Goal: Information Seeking & Learning: Learn about a topic

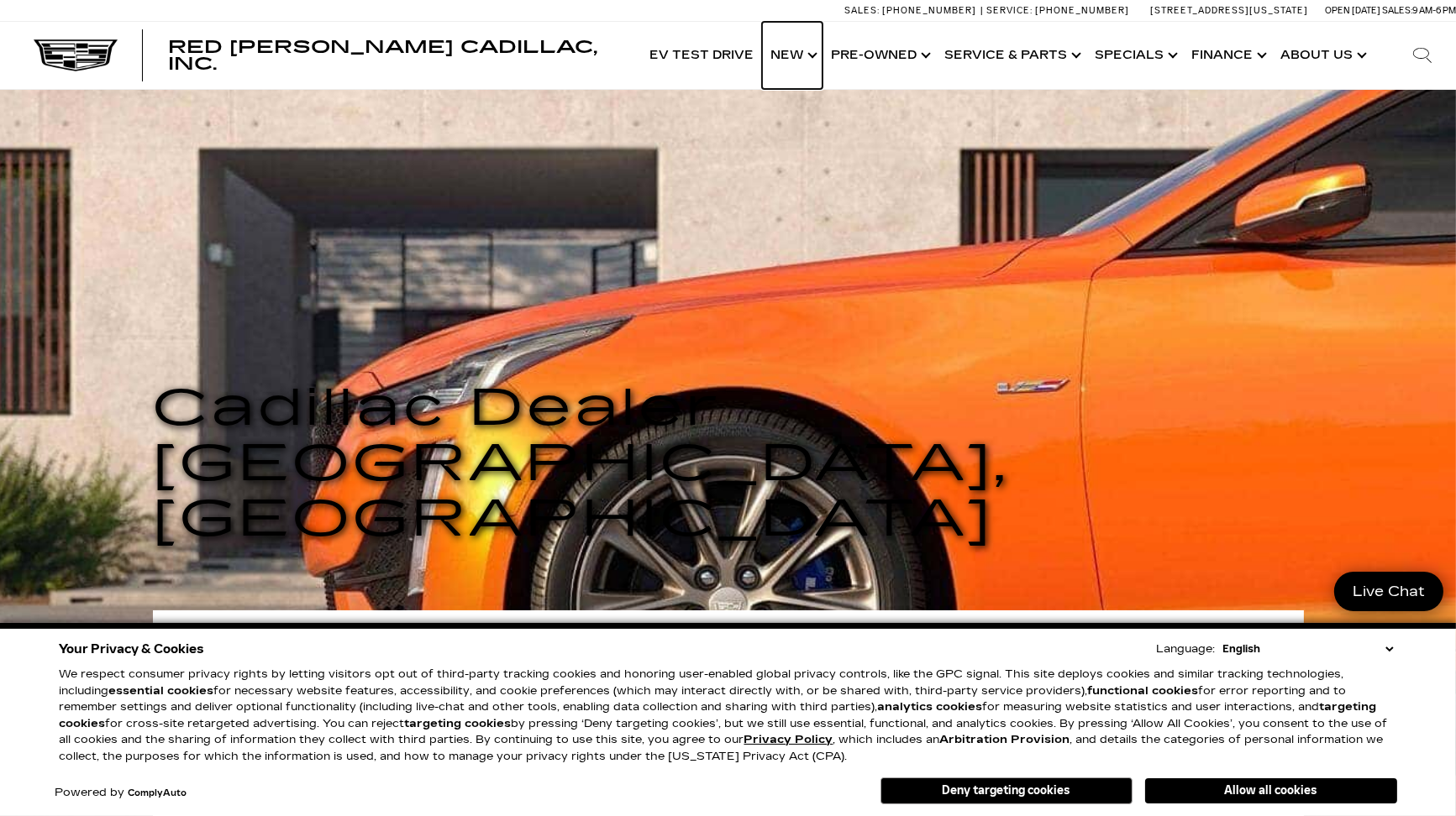
click at [794, 51] on link "Show New" at bounding box center [793, 55] width 61 height 68
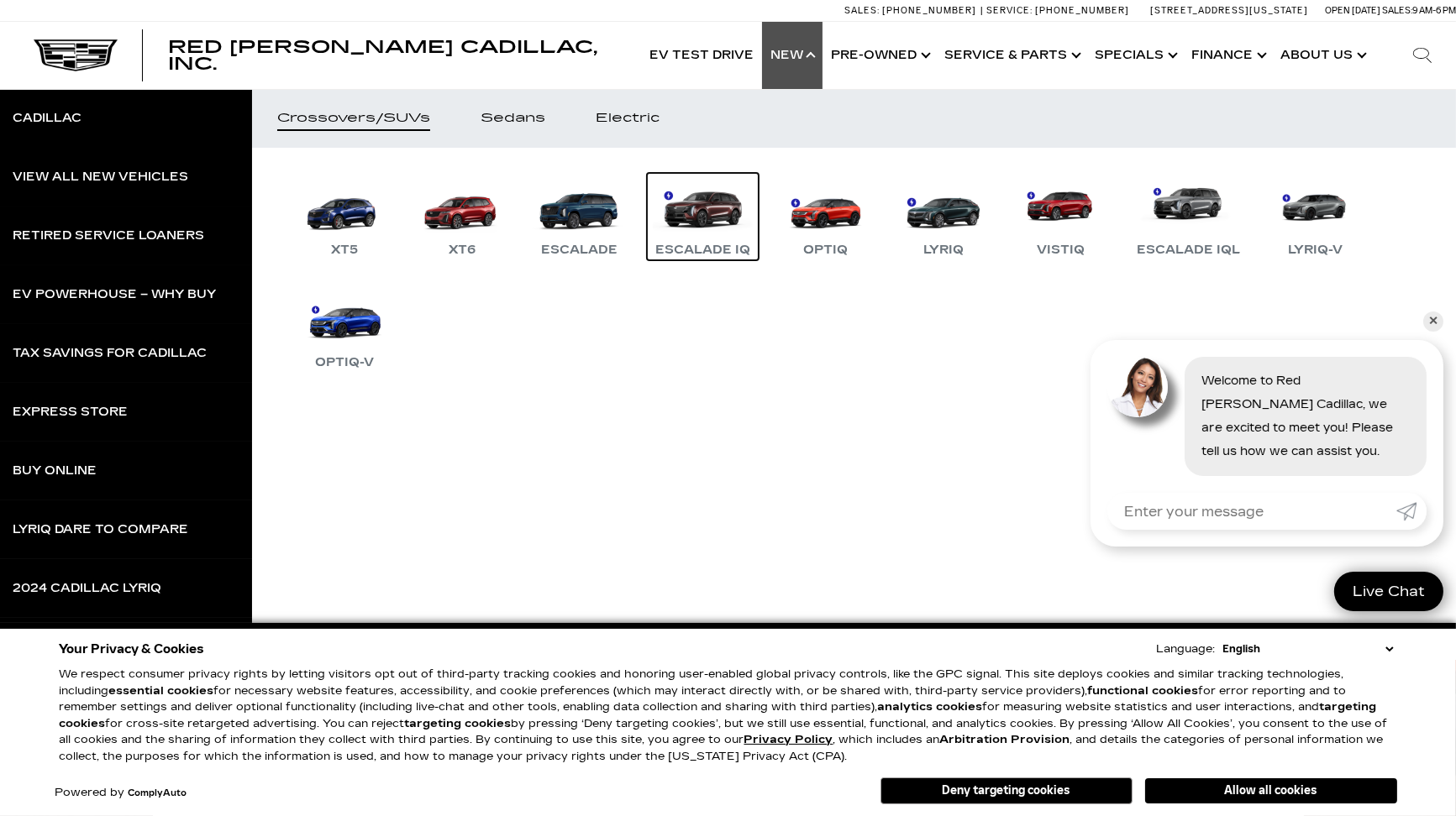
click at [692, 208] on link "Escalade IQ" at bounding box center [703, 216] width 112 height 87
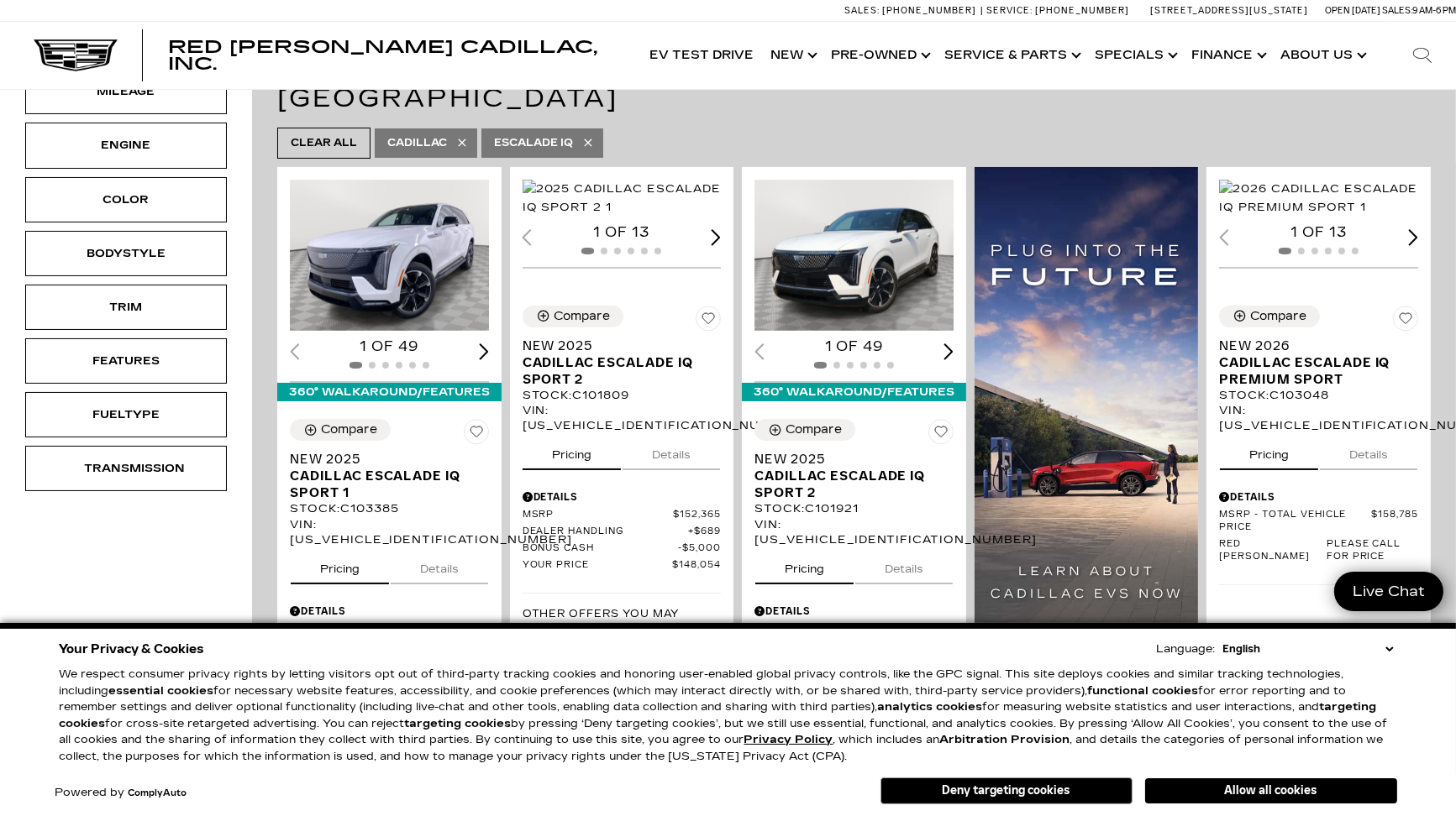
scroll to position [320, 0]
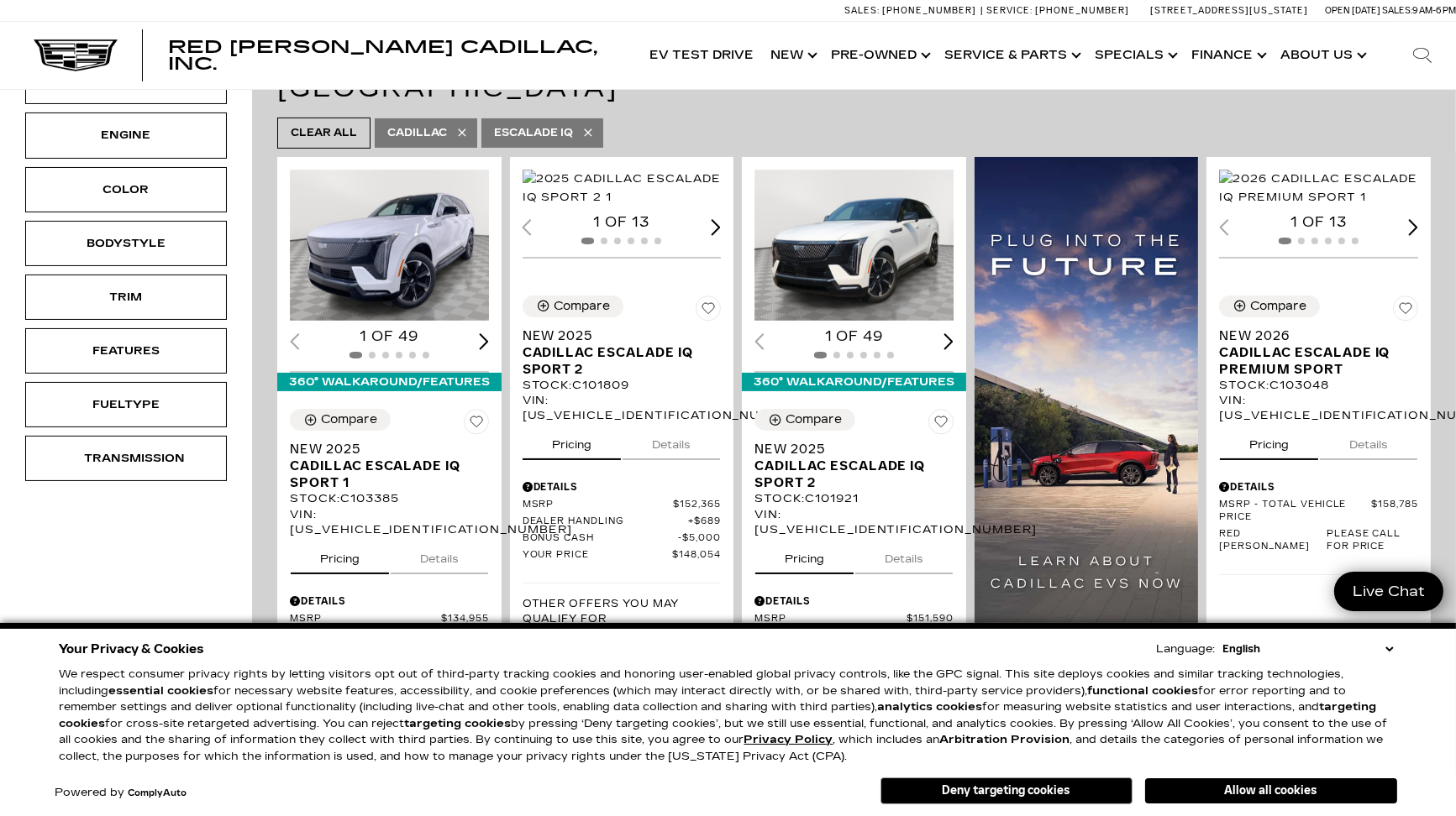
click at [457, 538] on button "Details" at bounding box center [439, 556] width 97 height 37
click at [676, 447] on button "Details" at bounding box center [670, 442] width 97 height 37
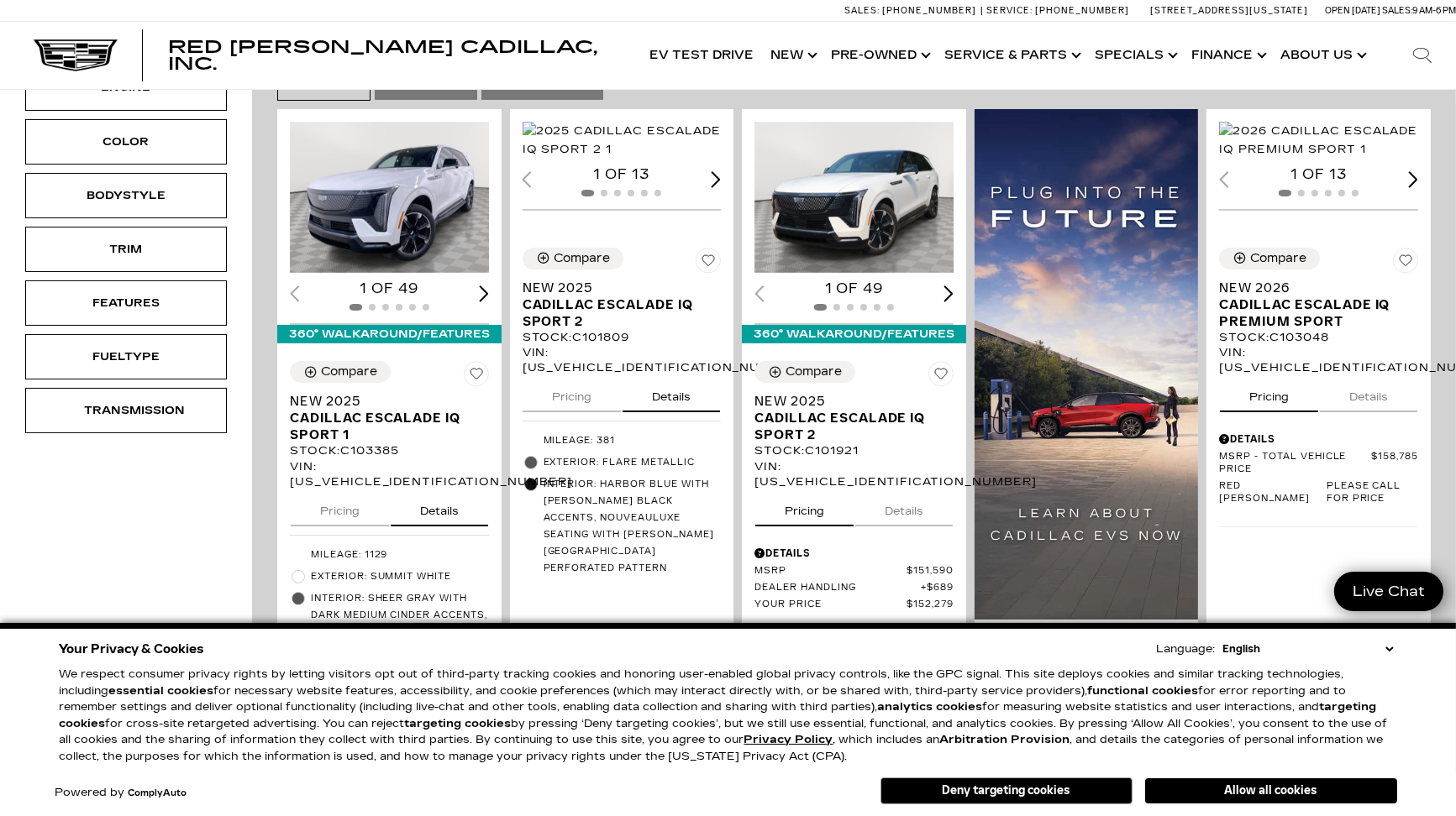
scroll to position [362, 0]
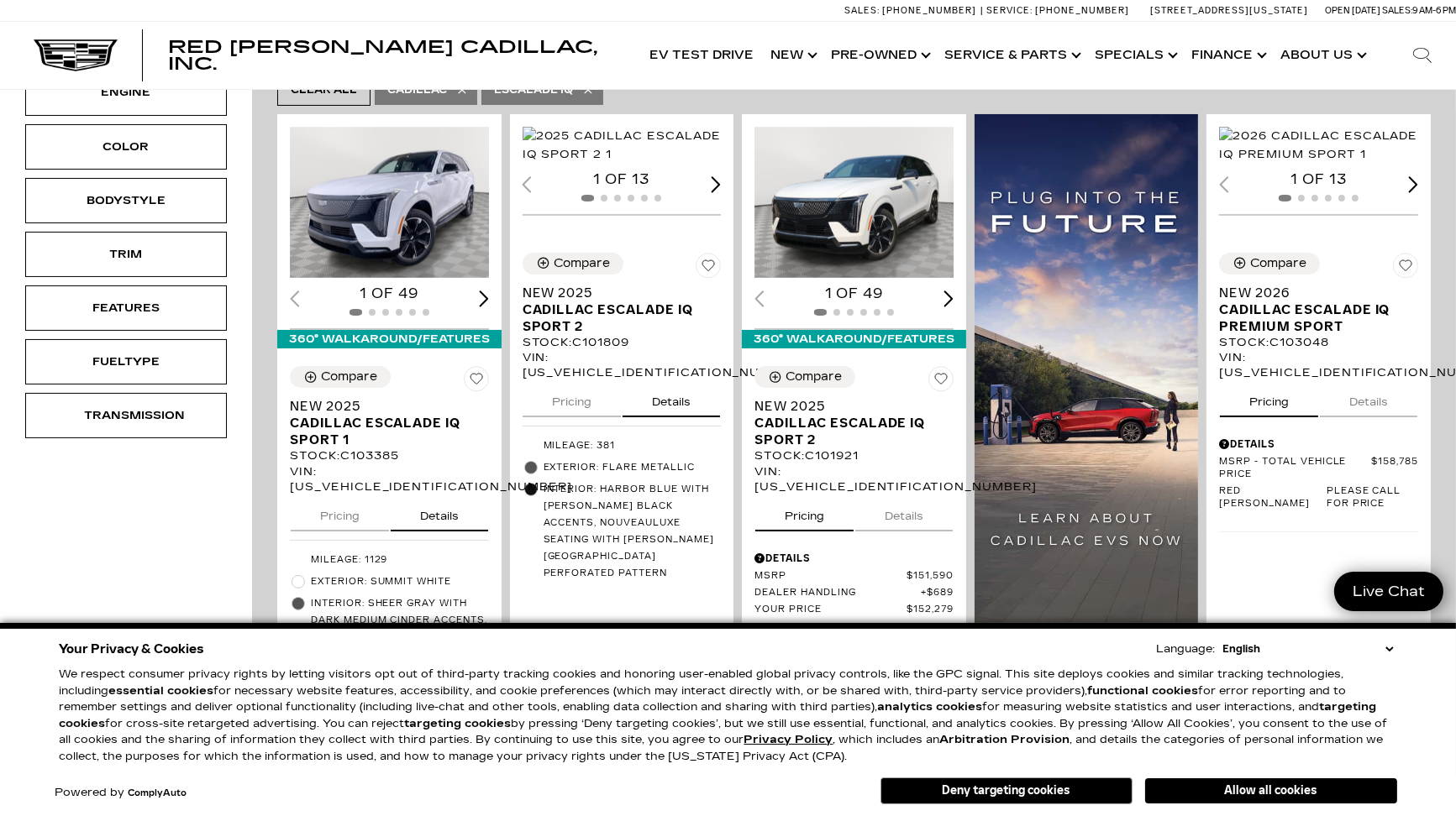
click at [581, 407] on button "Pricing" at bounding box center [571, 399] width 98 height 37
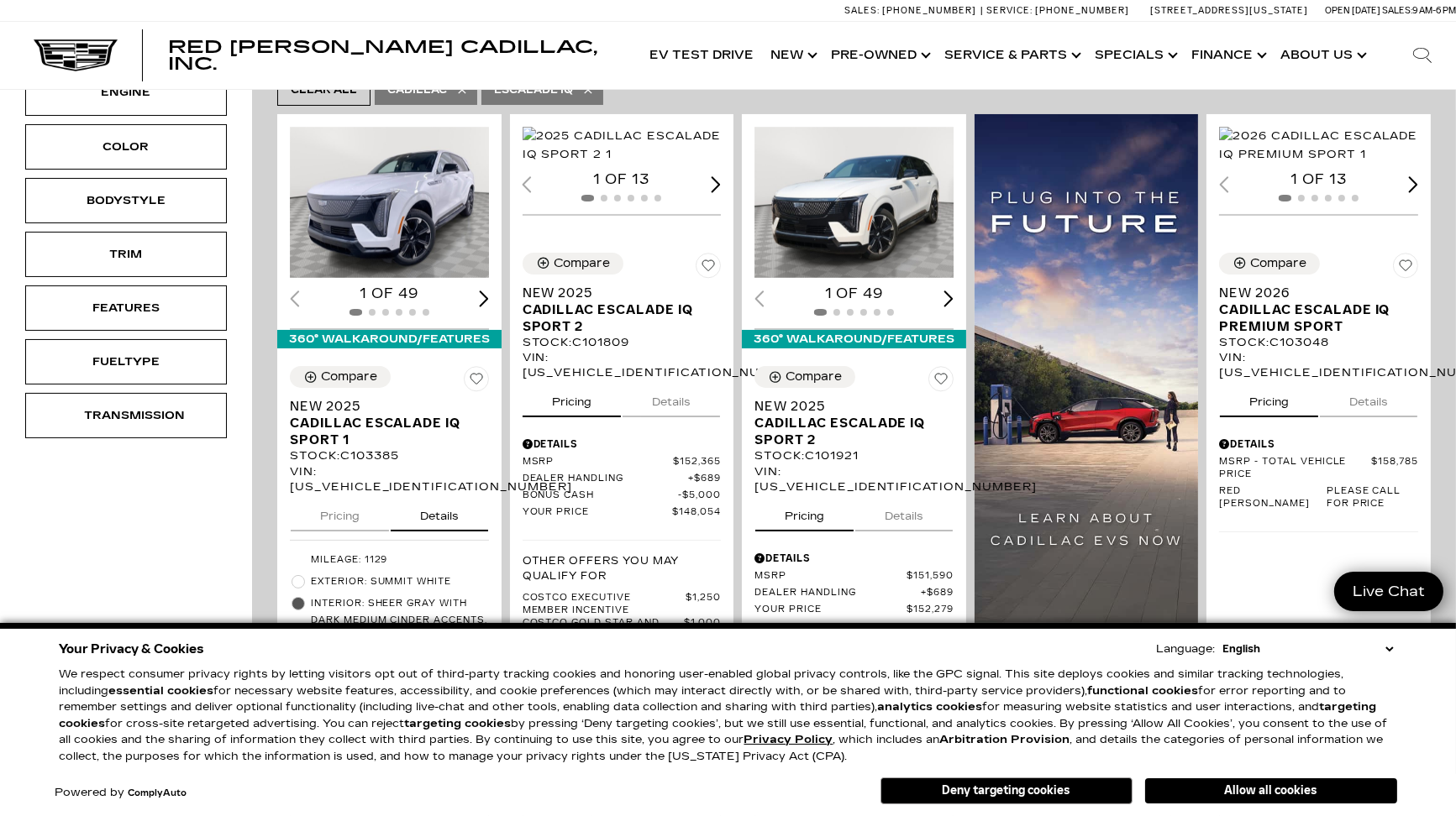
click at [912, 495] on button "Details" at bounding box center [903, 513] width 97 height 37
click at [1389, 397] on button "Details" at bounding box center [1368, 399] width 97 height 37
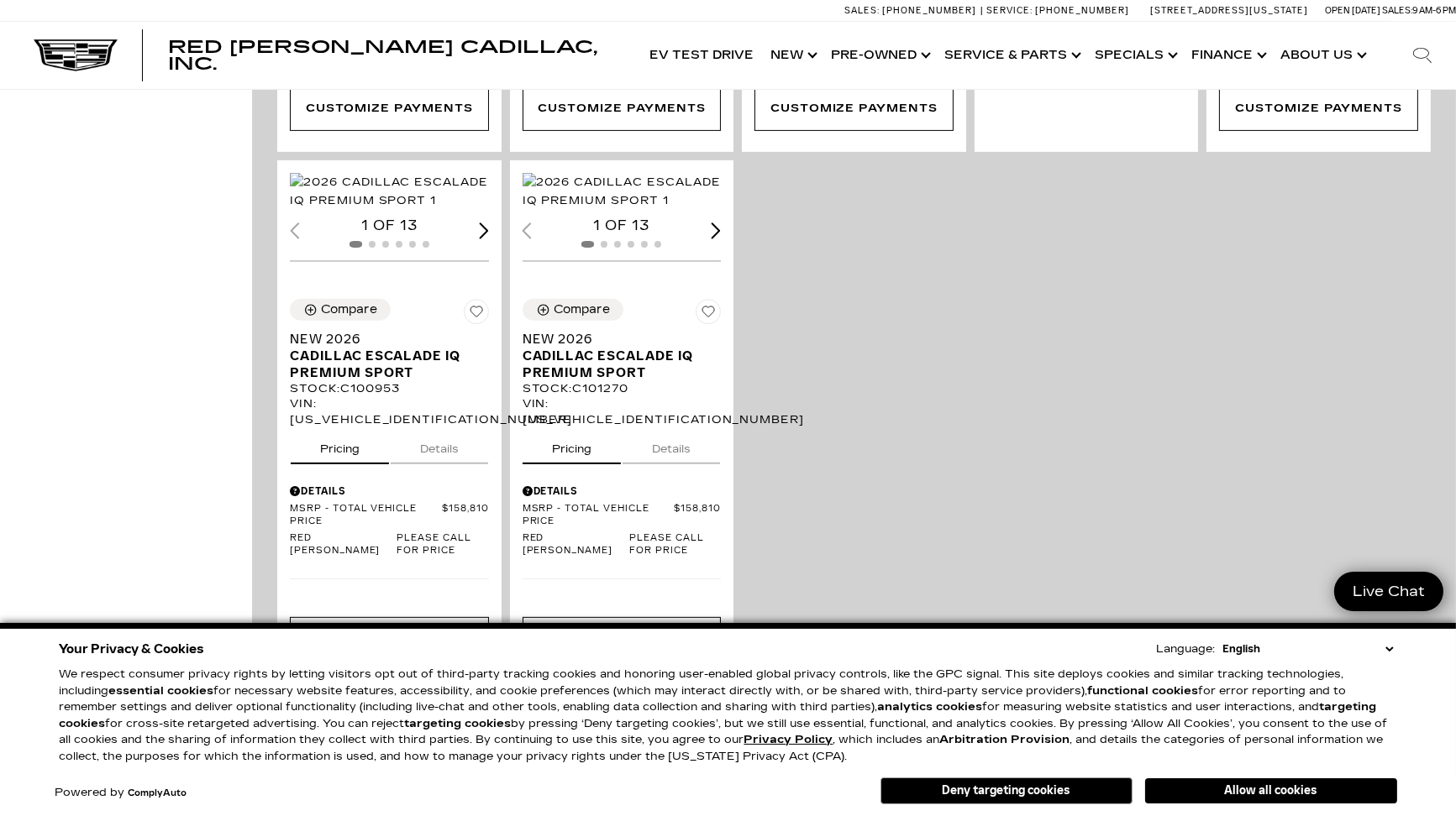
scroll to position [1023, 0]
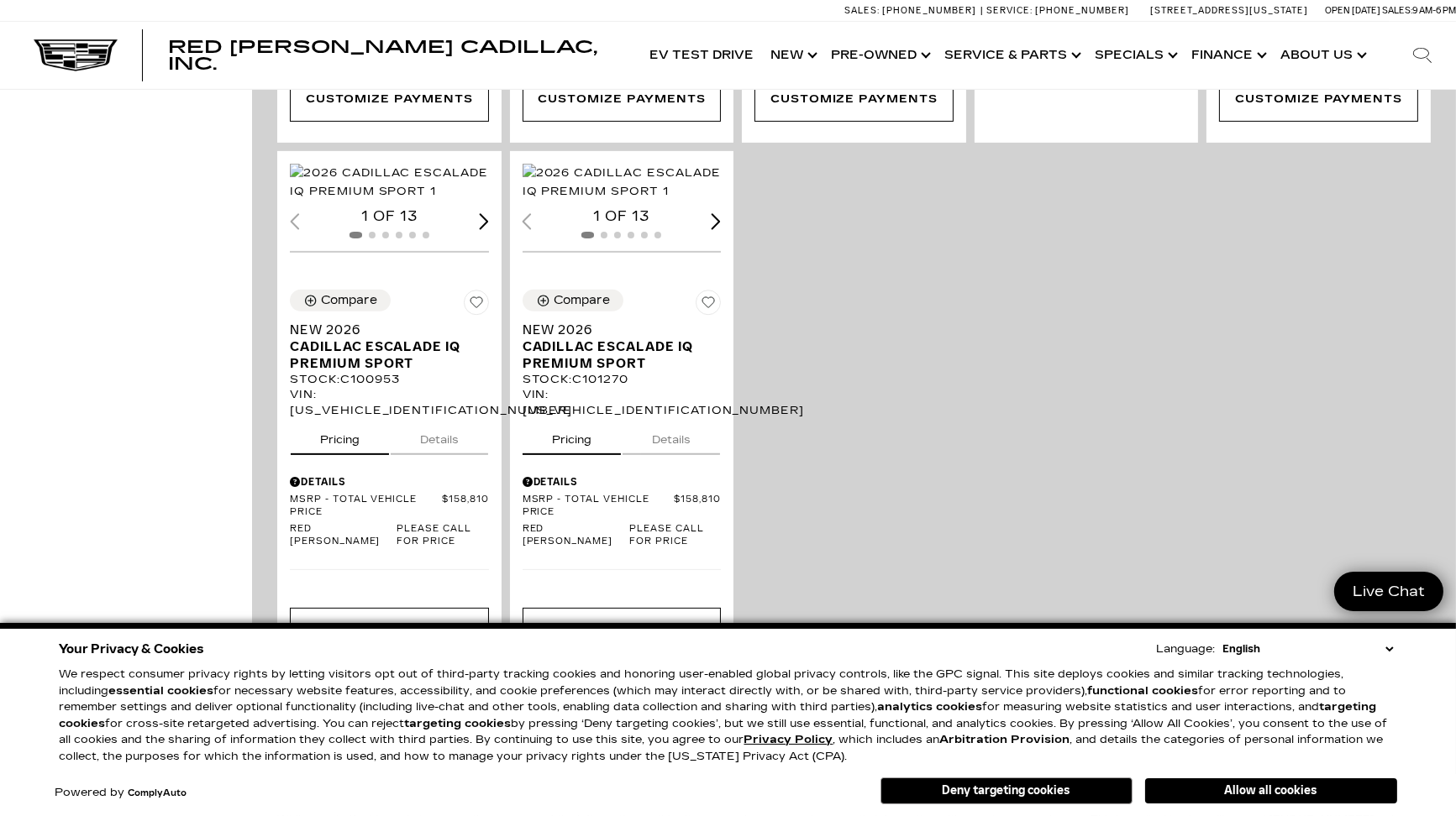
click at [452, 418] on button "Details" at bounding box center [439, 437] width 97 height 37
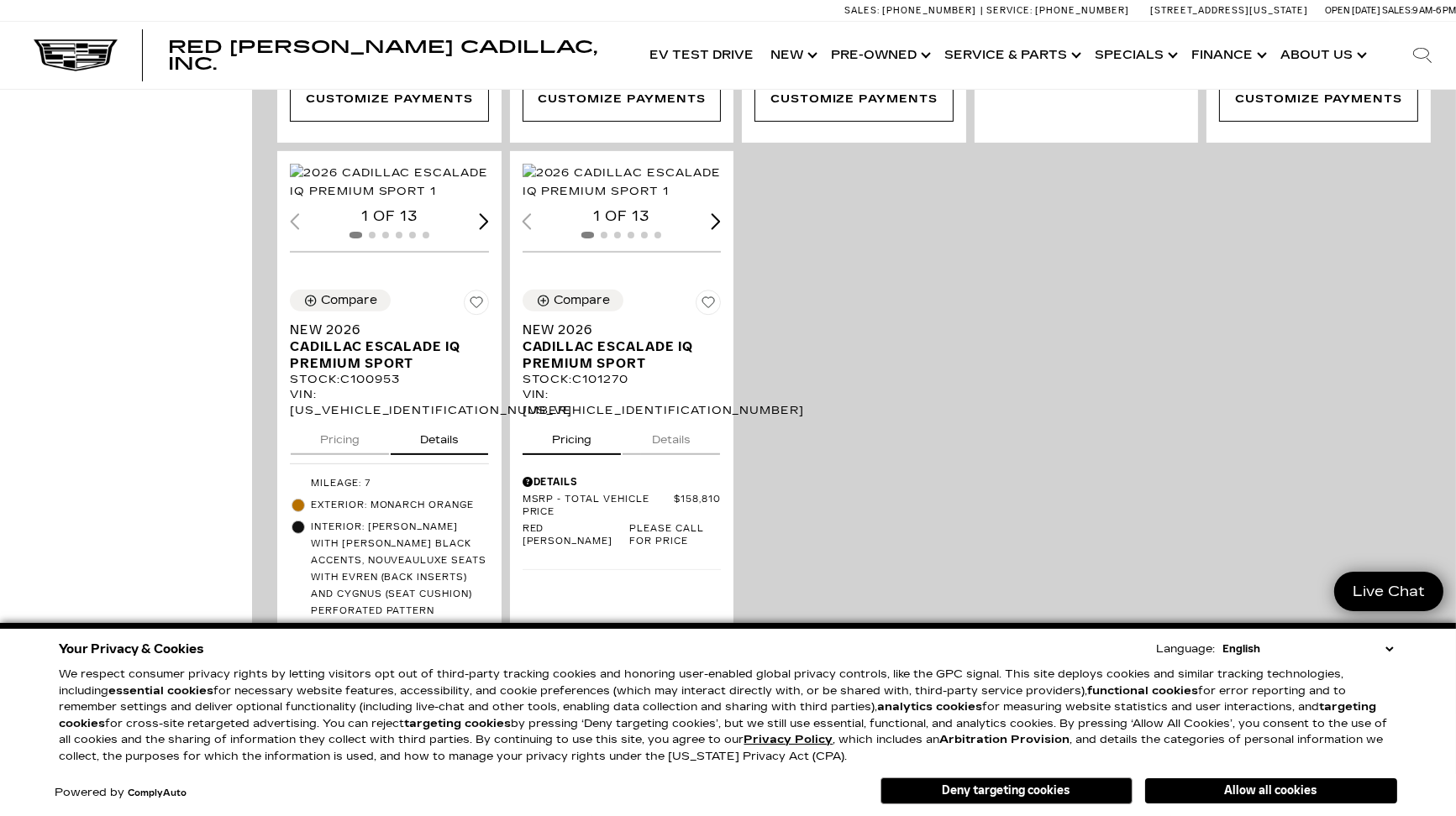
click at [479, 229] on div "Next slide" at bounding box center [484, 221] width 10 height 16
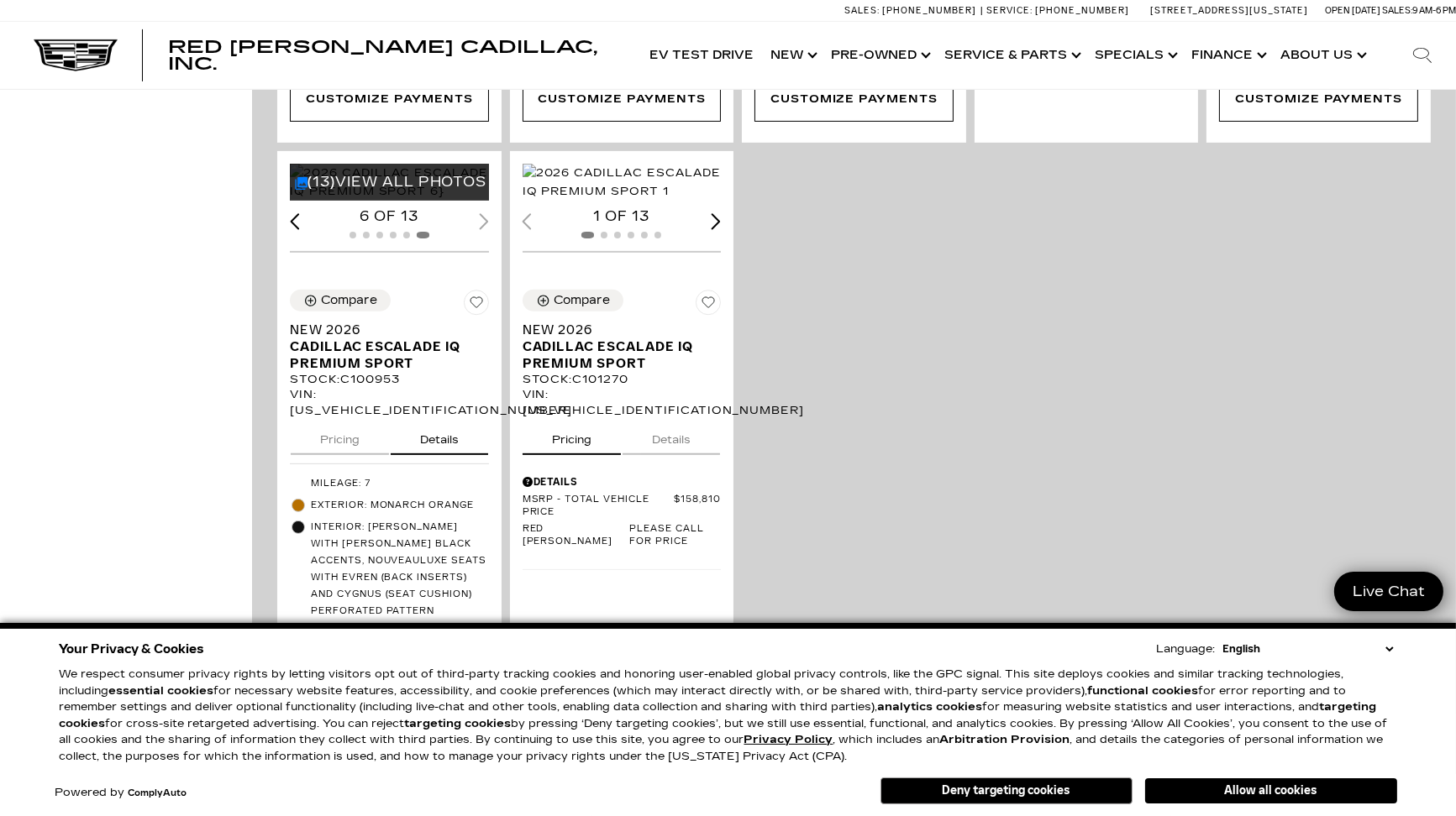
click at [476, 226] on div "6 of 13" at bounding box center [389, 216] width 199 height 19
click at [482, 226] on div "6 of 13" at bounding box center [389, 216] width 199 height 19
click at [681, 418] on button "Details" at bounding box center [670, 437] width 97 height 37
